Goal: Task Accomplishment & Management: Manage account settings

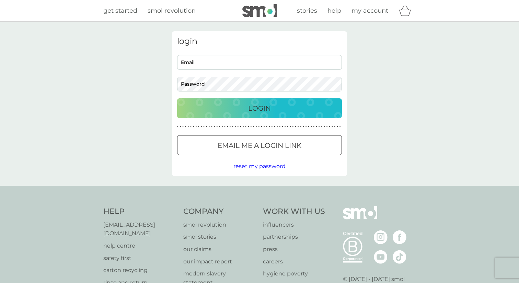
click at [255, 64] on input "Email" at bounding box center [259, 62] width 165 height 15
type input "merrimeg@gmail.com"
click at [263, 110] on p "Login" at bounding box center [259, 108] width 23 height 11
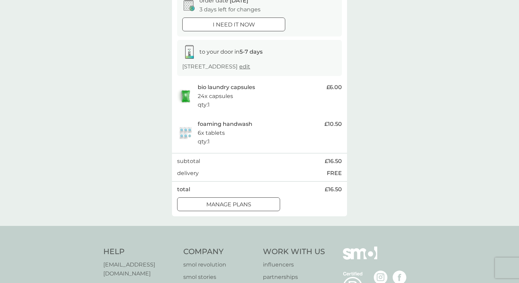
scroll to position [79, 0]
click at [239, 202] on div at bounding box center [228, 202] width 25 height 7
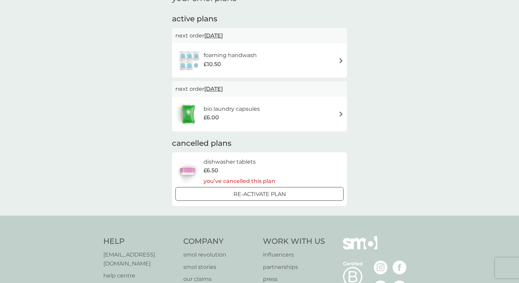
scroll to position [37, 0]
click at [342, 60] on img at bounding box center [341, 61] width 5 height 5
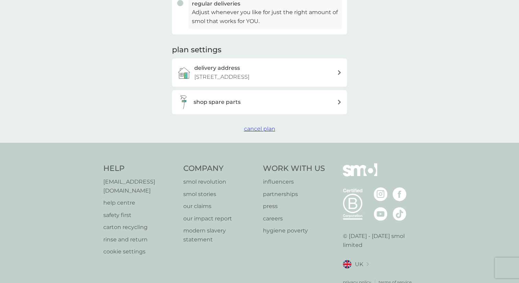
scroll to position [201, 0]
click at [259, 131] on span "cancel plan" at bounding box center [259, 129] width 31 height 7
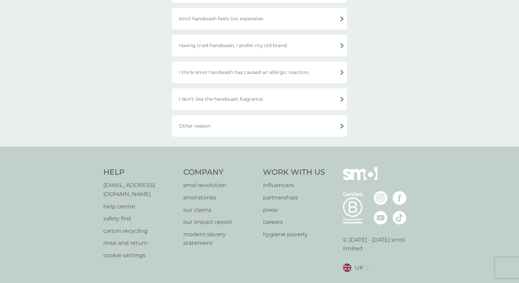
scroll to position [176, 0]
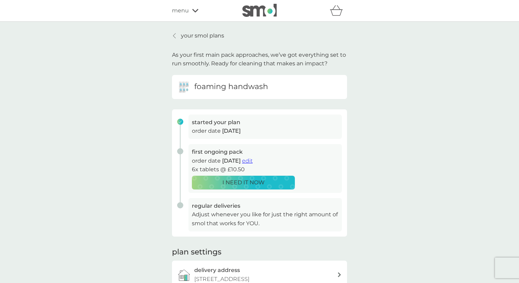
scroll to position [37, 0]
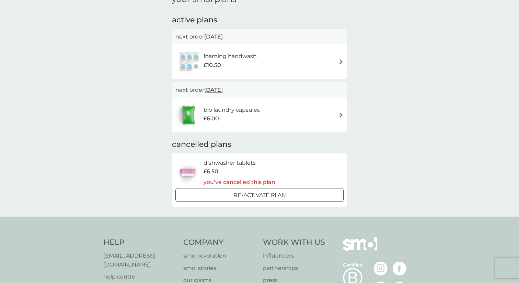
click at [340, 115] on img at bounding box center [341, 114] width 5 height 5
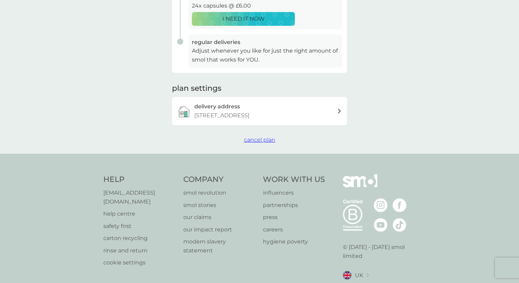
scroll to position [167, 0]
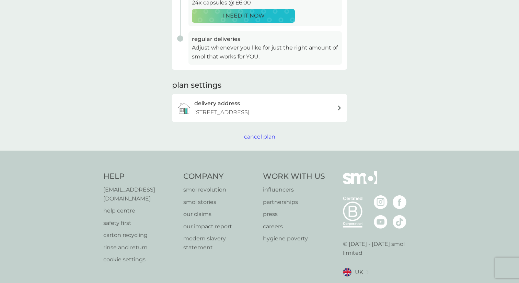
click at [265, 136] on span "cancel plan" at bounding box center [259, 136] width 31 height 7
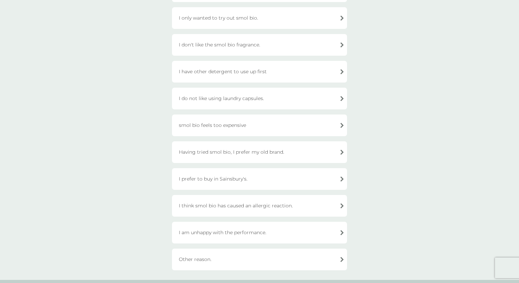
scroll to position [106, 0]
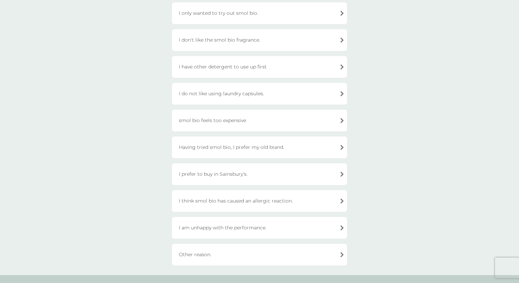
click at [250, 227] on div "I am unhappy with the performance." at bounding box center [259, 228] width 175 height 22
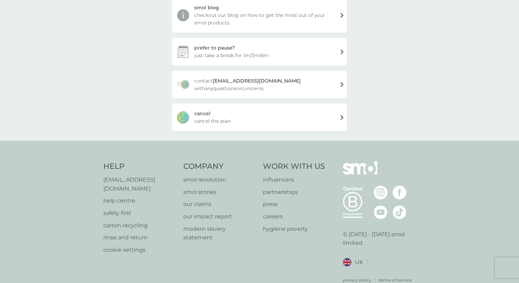
scroll to position [129, 0]
click at [230, 119] on span "cancel the plan" at bounding box center [212, 122] width 36 height 8
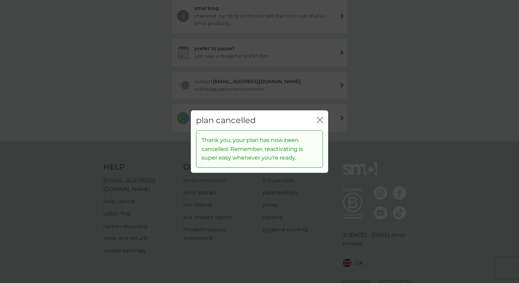
click at [321, 118] on icon "close" at bounding box center [321, 119] width 3 height 5
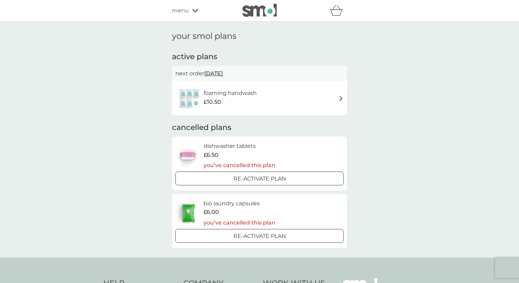
click at [231, 92] on h6 "foaming handwash" at bounding box center [230, 93] width 53 height 9
click at [191, 94] on img at bounding box center [189, 98] width 28 height 24
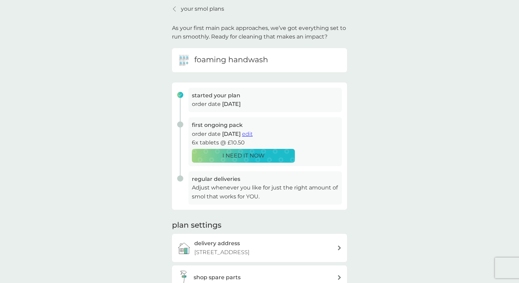
scroll to position [29, 0]
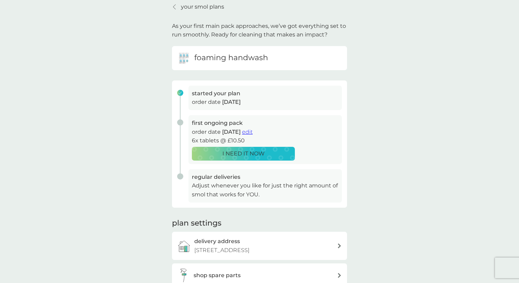
click at [217, 57] on h6 "foaming handwash" at bounding box center [231, 58] width 74 height 11
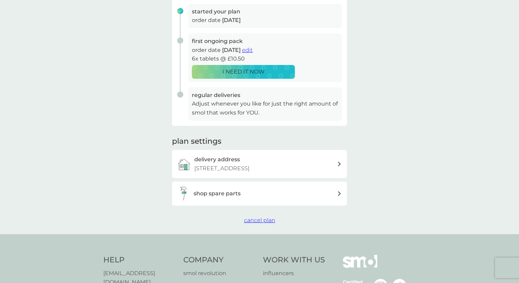
scroll to position [112, 0]
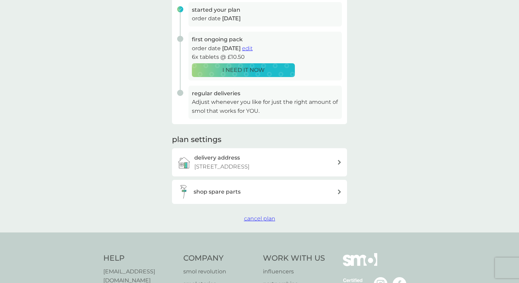
click at [241, 190] on div "shop spare parts" at bounding box center [266, 191] width 144 height 9
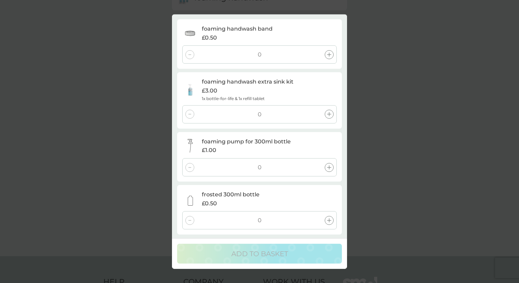
scroll to position [0, 0]
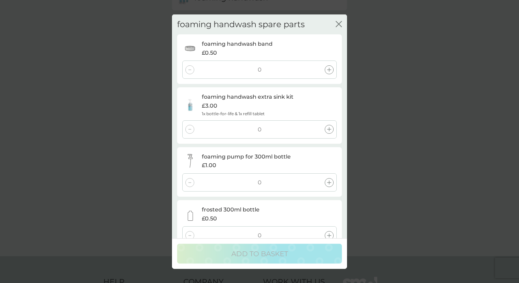
click at [338, 24] on icon "close" at bounding box center [339, 24] width 6 height 6
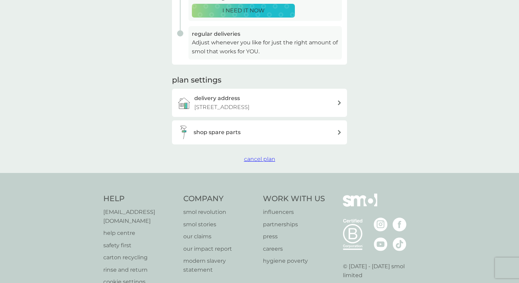
scroll to position [184, 0]
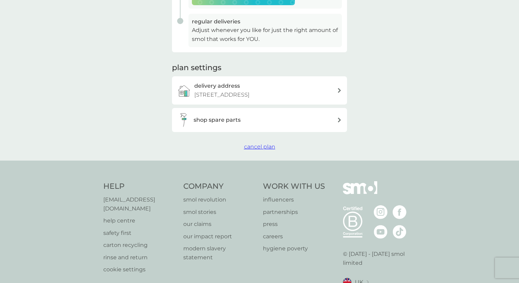
click at [262, 145] on span "cancel plan" at bounding box center [259, 146] width 31 height 7
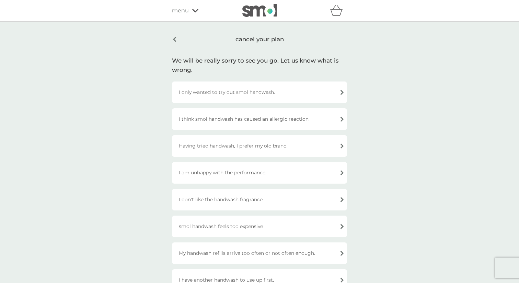
click at [306, 91] on div "I only wanted to try out smol handwash." at bounding box center [259, 92] width 175 height 22
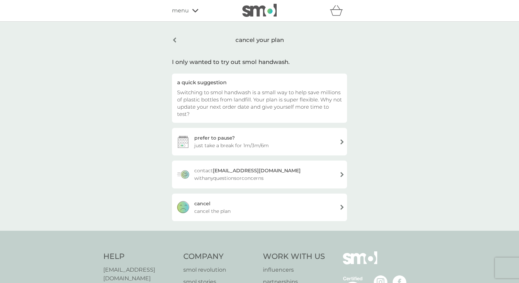
click at [225, 198] on div "[PERSON_NAME] the plan" at bounding box center [259, 206] width 175 height 27
